Goal: Transaction & Acquisition: Subscribe to service/newsletter

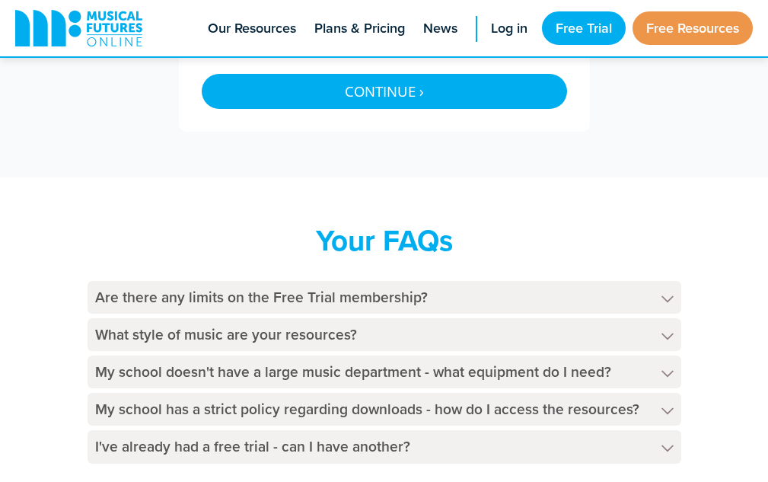
scroll to position [914, 0]
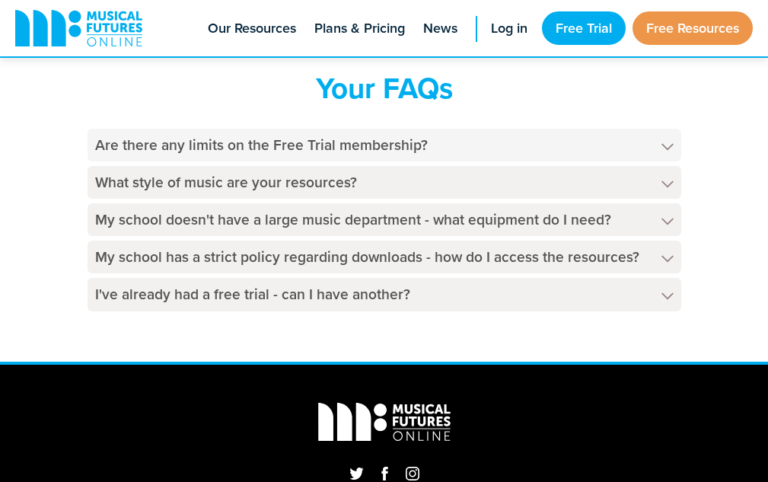
click at [268, 141] on h4 "Are there any limits on the Free Trial membership?" at bounding box center [385, 145] width 594 height 33
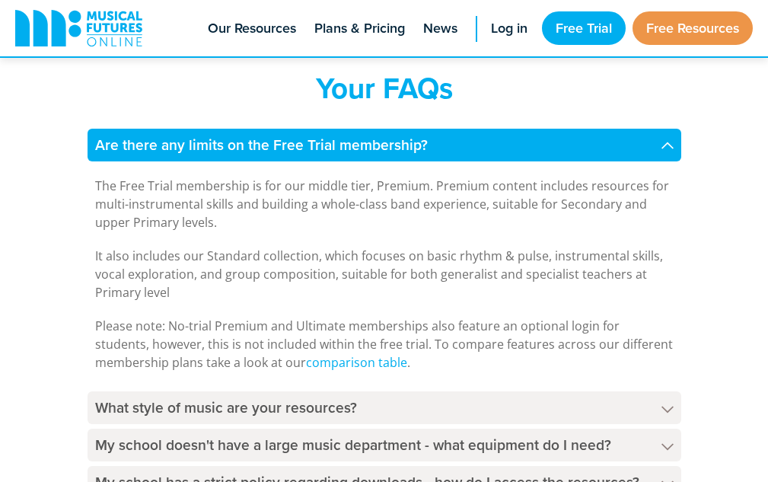
scroll to position [990, 0]
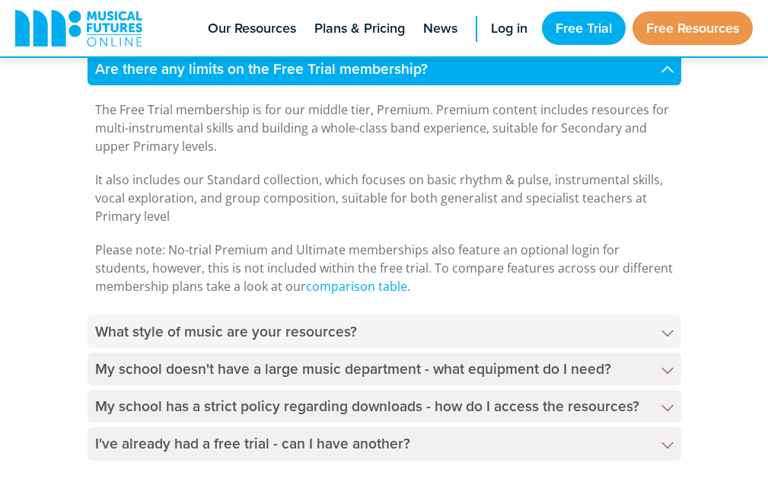
click at [297, 334] on h4 "What style of music are your resources?" at bounding box center [385, 331] width 594 height 33
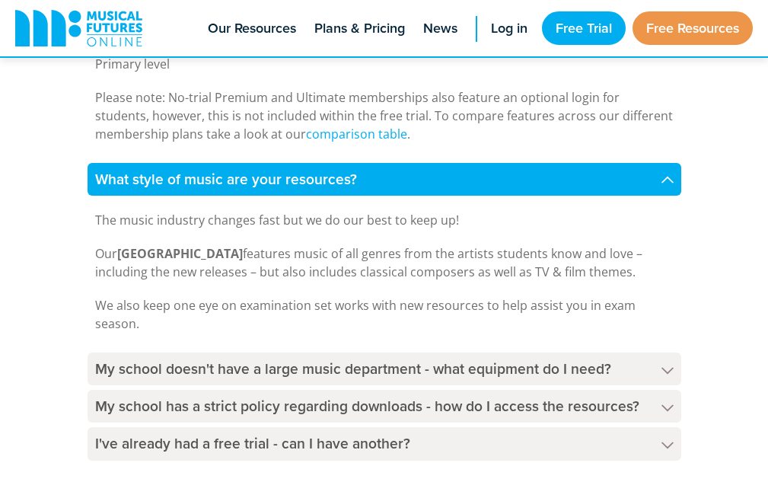
scroll to position [1218, 0]
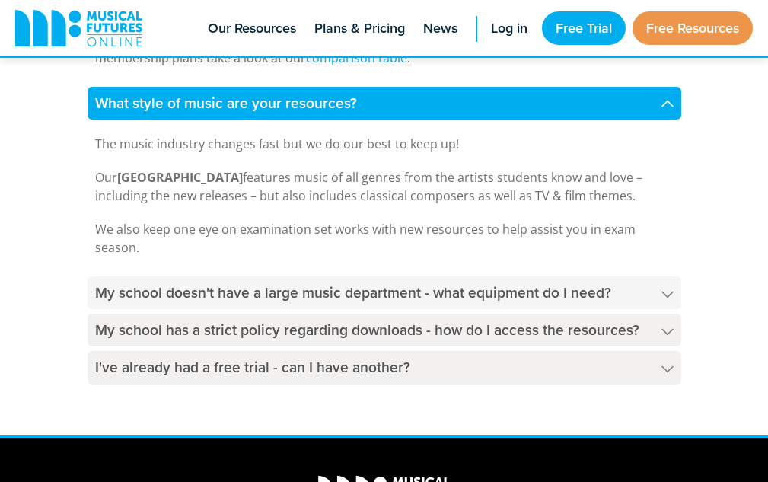
click at [285, 294] on h4 "My school doesn't have a large music department - what equipment do I need?" at bounding box center [385, 292] width 594 height 33
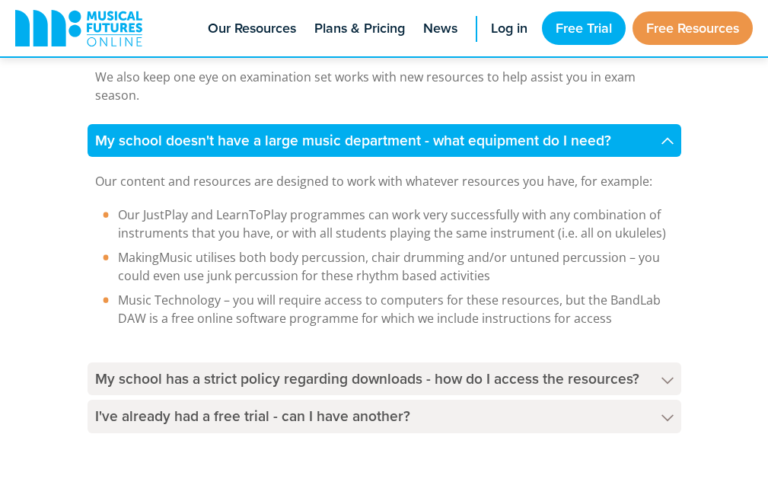
scroll to position [1523, 0]
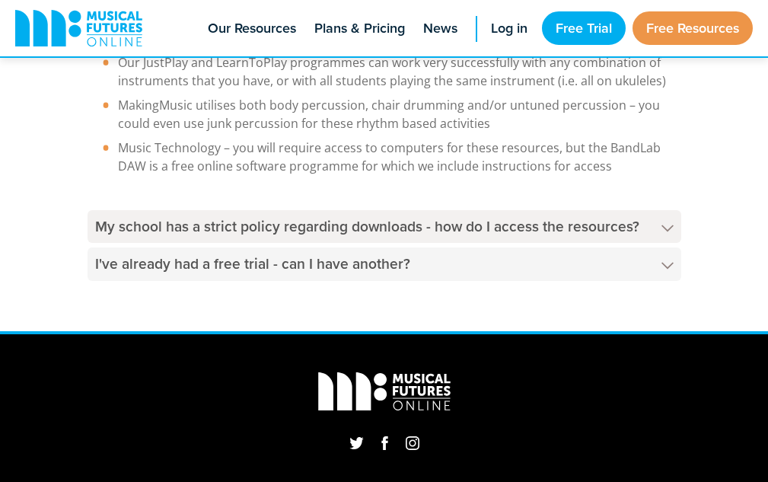
click at [208, 263] on h4 "I've already had a free trial - can I have another?" at bounding box center [385, 263] width 594 height 33
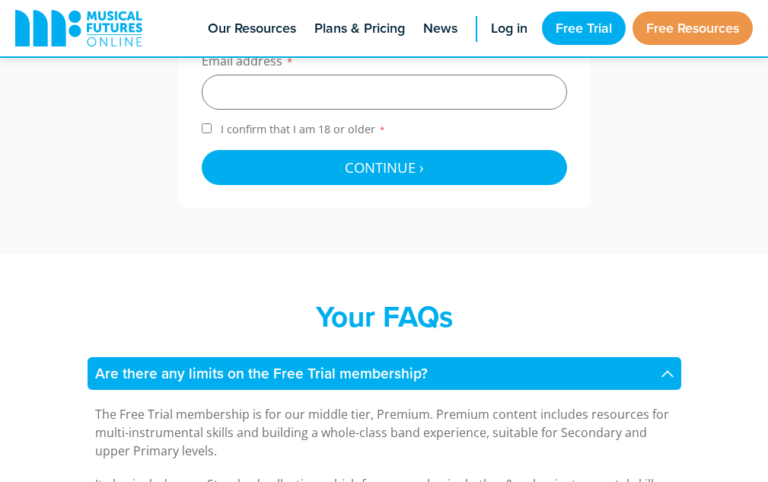
scroll to position [457, 0]
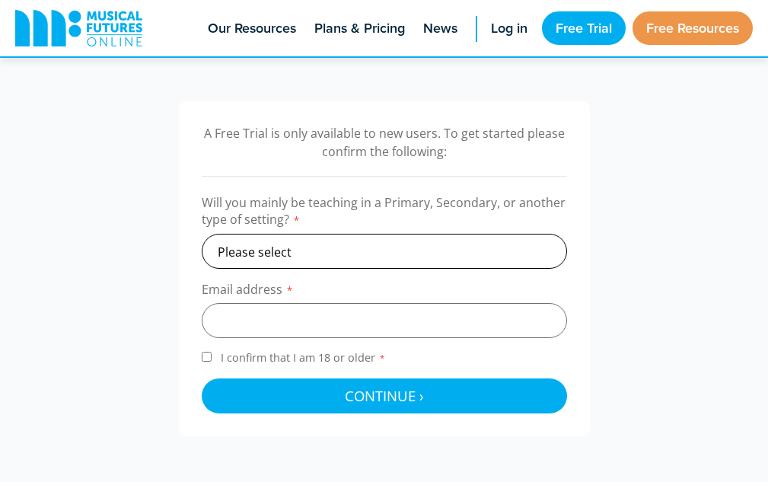
click at [259, 251] on select "Please select Primary Secondary Other" at bounding box center [385, 251] width 366 height 35
select select "secondary"
click at [202, 234] on select "Please select Primary Secondary Other" at bounding box center [385, 251] width 366 height 35
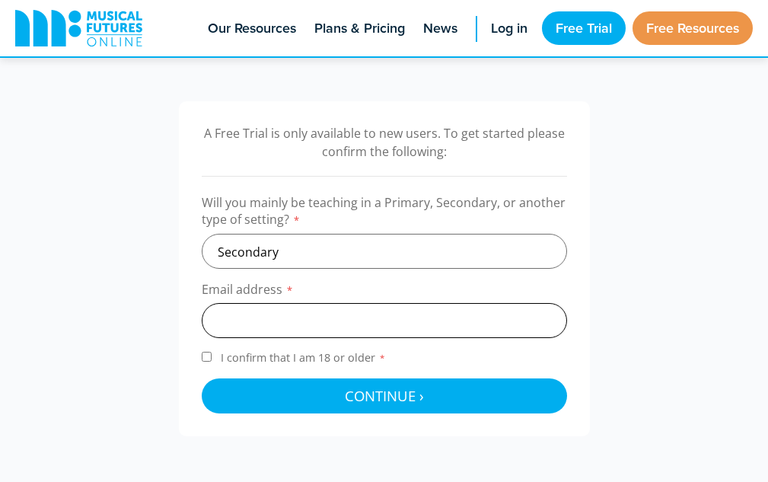
click at [258, 321] on input "email" at bounding box center [385, 320] width 366 height 35
type input "[EMAIL_ADDRESS][PERSON_NAME][DOMAIN_NAME]"
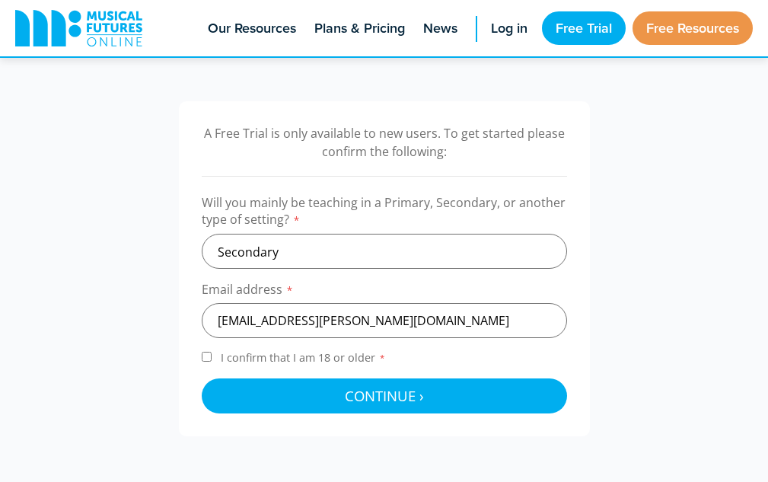
click at [202, 354] on input "I confirm that I am 18 or older *" at bounding box center [207, 357] width 10 height 10
checkbox input "true"
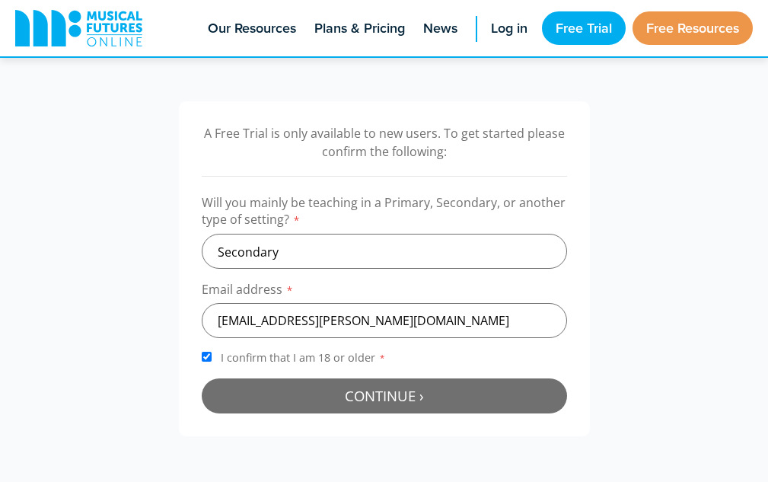
click at [303, 391] on button "Continue › Checking your details..." at bounding box center [385, 395] width 366 height 35
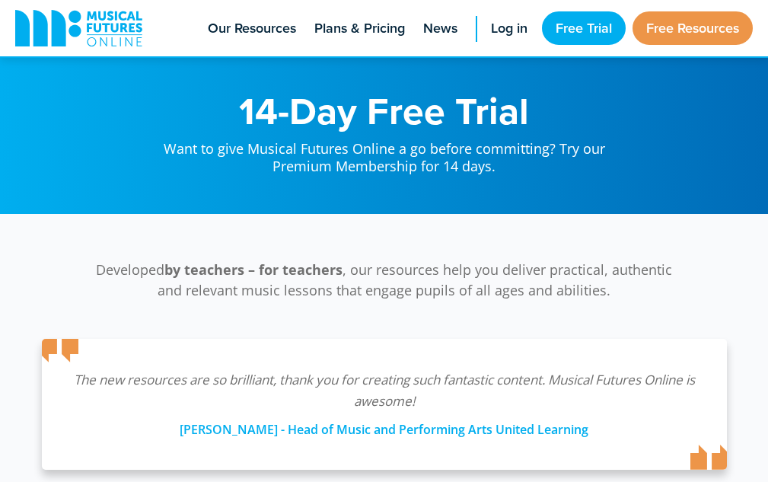
scroll to position [497, 0]
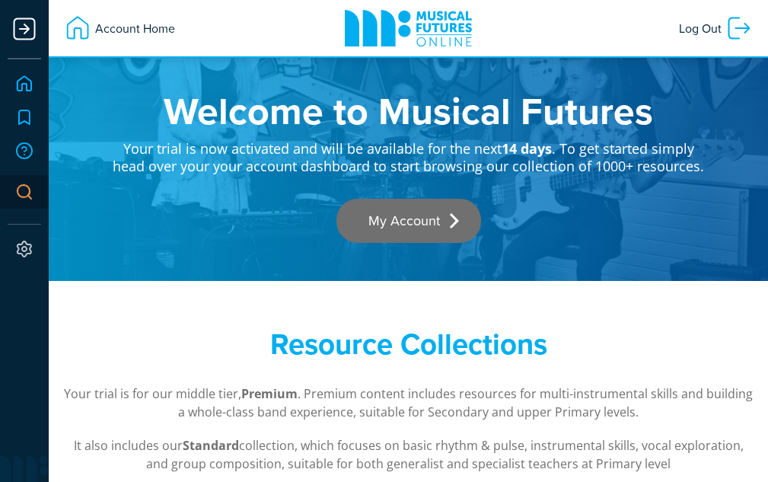
click at [386, 220] on link "My Account" at bounding box center [409, 221] width 145 height 44
